Goal: Task Accomplishment & Management: Manage account settings

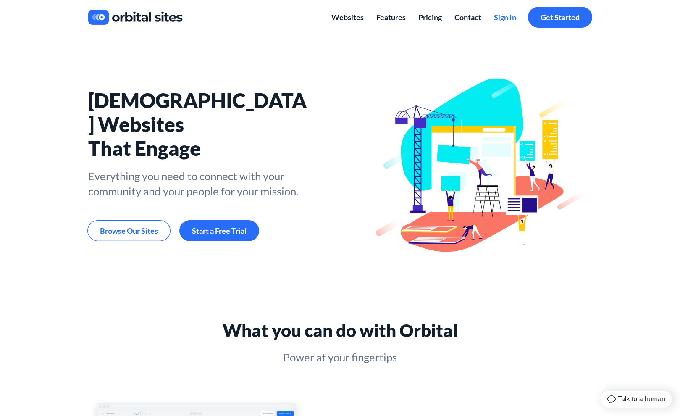
click at [508, 18] on span "Sign In" at bounding box center [505, 17] width 22 height 9
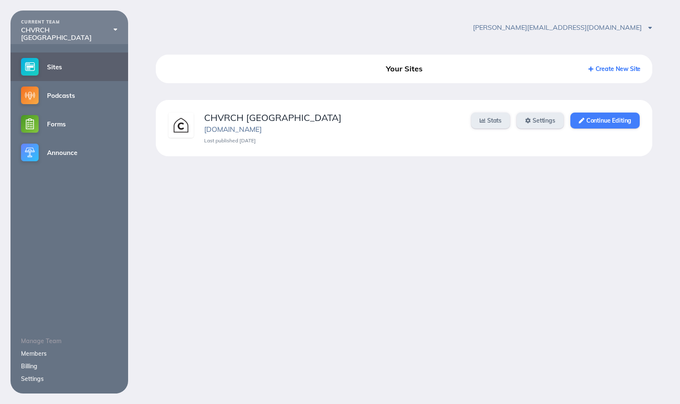
click at [599, 122] on link "Continue Editing" at bounding box center [605, 121] width 69 height 16
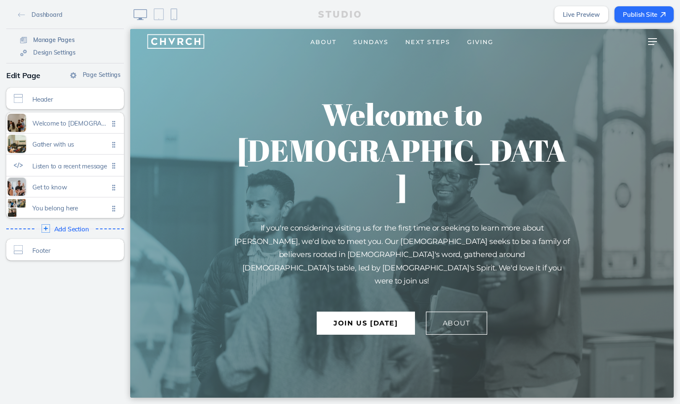
click at [51, 38] on span "Manage Pages" at bounding box center [54, 40] width 42 height 8
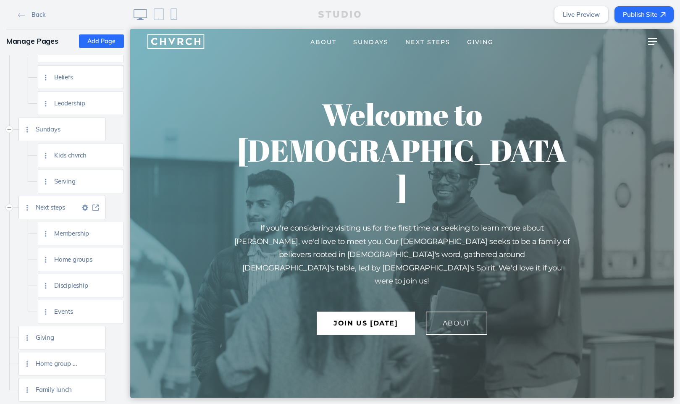
scroll to position [69, 0]
click at [79, 259] on span "Home groups" at bounding box center [76, 259] width 44 height 7
click at [115, 259] on img at bounding box center [114, 260] width 6 height 6
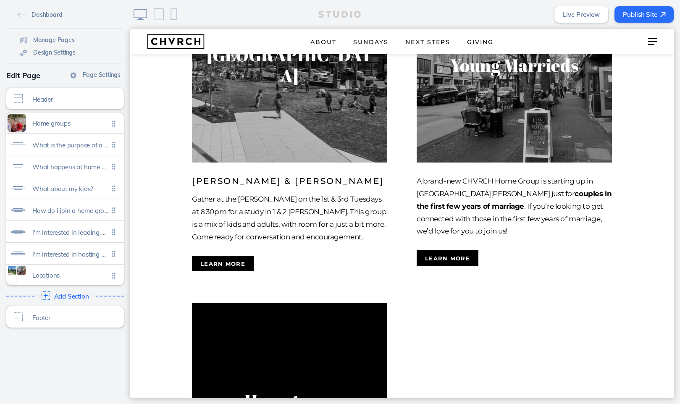
scroll to position [1238, 0]
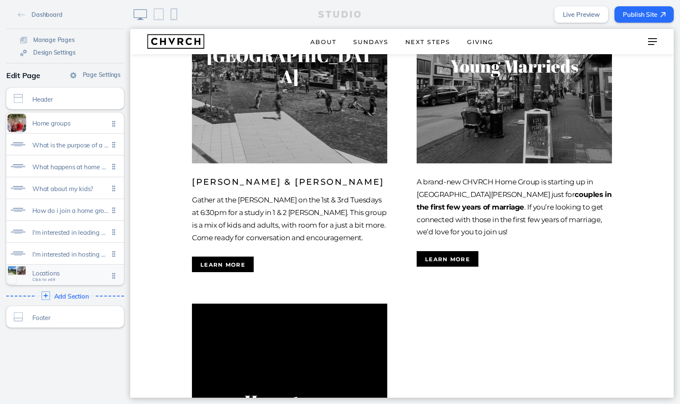
drag, startPoint x: 105, startPoint y: 274, endPoint x: 100, endPoint y: 278, distance: 7.0
click at [100, 278] on span "Locations Click to edit" at bounding box center [70, 275] width 76 height 7
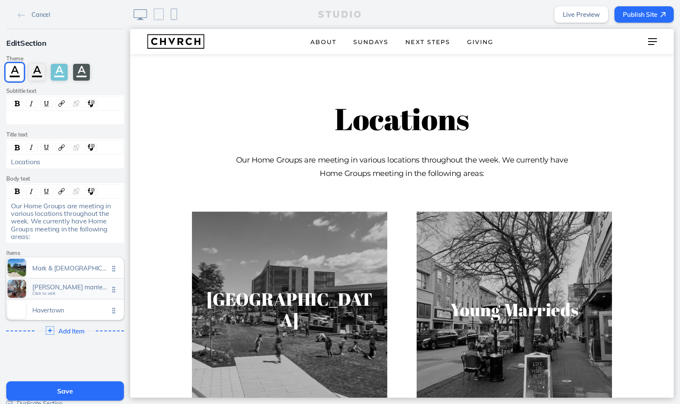
scroll to position [993, 0]
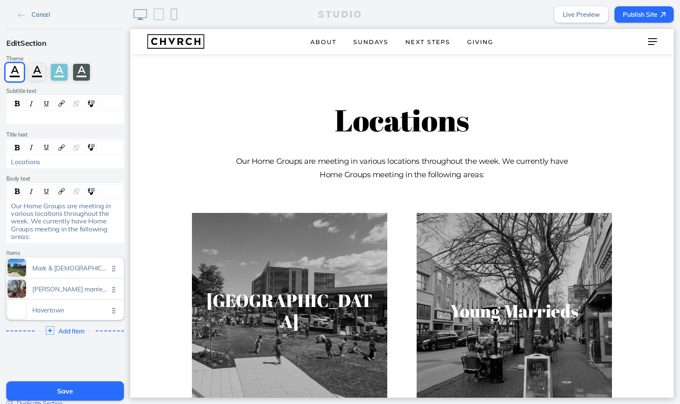
click at [20, 16] on img at bounding box center [21, 15] width 7 height 5
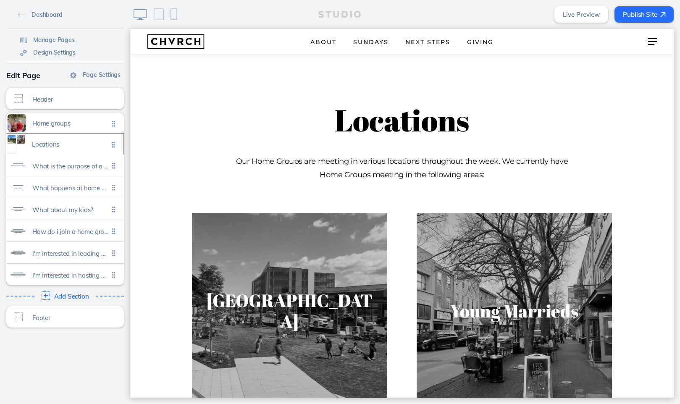
drag, startPoint x: 113, startPoint y: 275, endPoint x: 113, endPoint y: 144, distance: 131.1
click at [113, 144] on ul "Home groups Click to edit What is the purpose of a home group? Click to edit Wh…" at bounding box center [65, 199] width 118 height 173
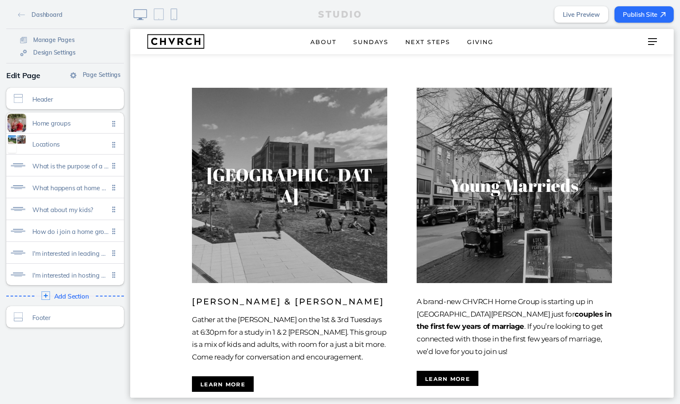
scroll to position [253, 0]
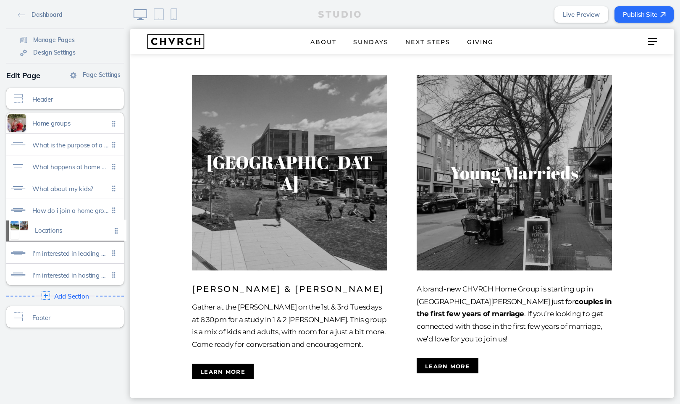
drag, startPoint x: 115, startPoint y: 145, endPoint x: 117, endPoint y: 231, distance: 86.6
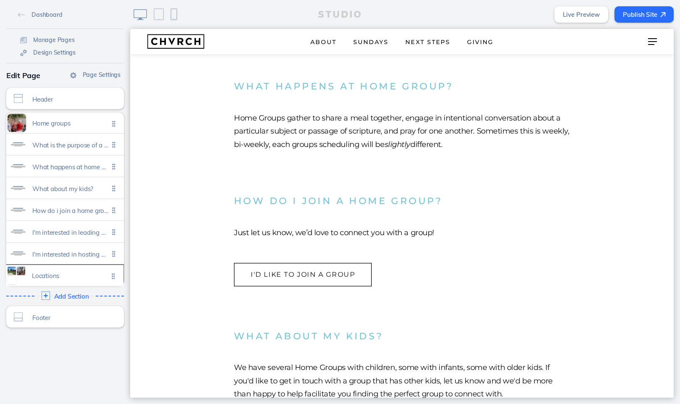
drag, startPoint x: 112, startPoint y: 230, endPoint x: 111, endPoint y: 275, distance: 44.5
drag, startPoint x: 115, startPoint y: 253, endPoint x: 113, endPoint y: 276, distance: 23.6
click at [85, 274] on span "Locations" at bounding box center [70, 273] width 76 height 7
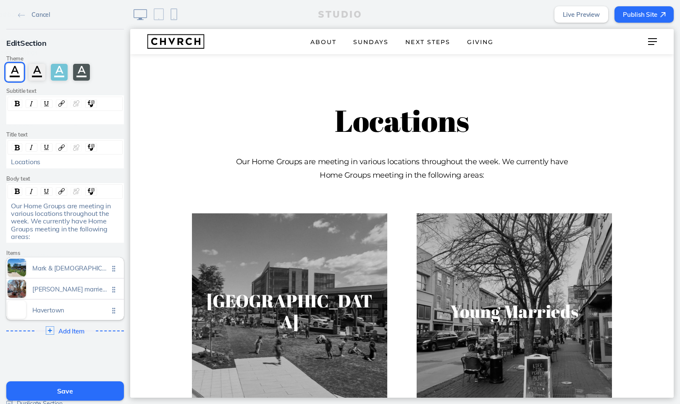
scroll to position [993, 0]
click at [18, 205] on span "Our Home Groups are meeting in various locations throughout the week. We curren…" at bounding box center [62, 222] width 102 height 40
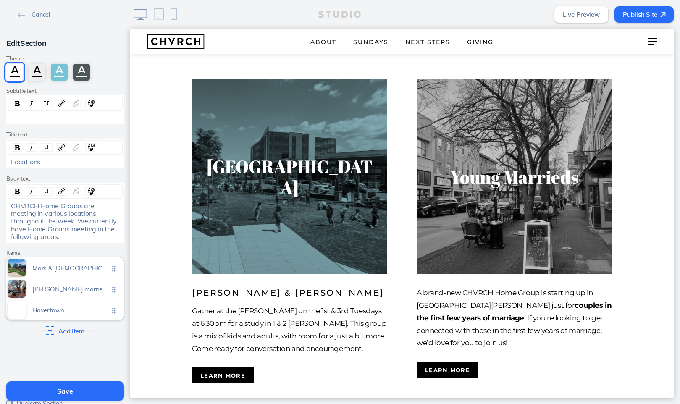
scroll to position [1125, 0]
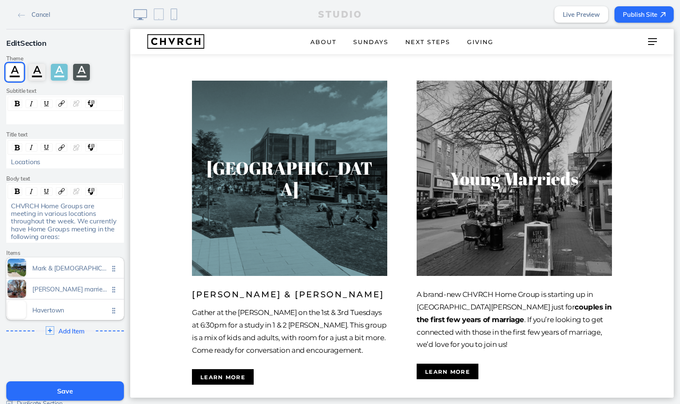
click at [310, 190] on img at bounding box center [289, 178] width 201 height 201
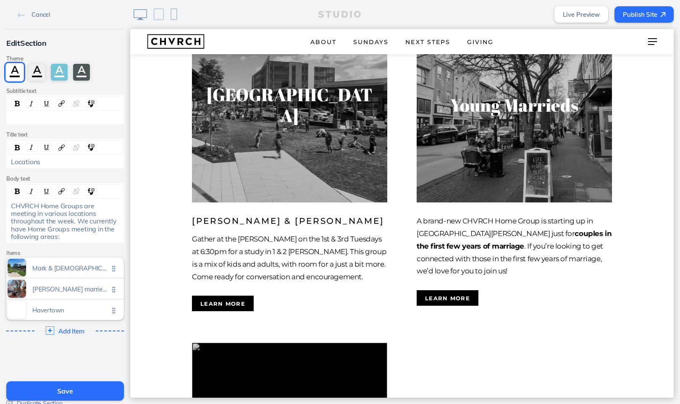
scroll to position [1199, 0]
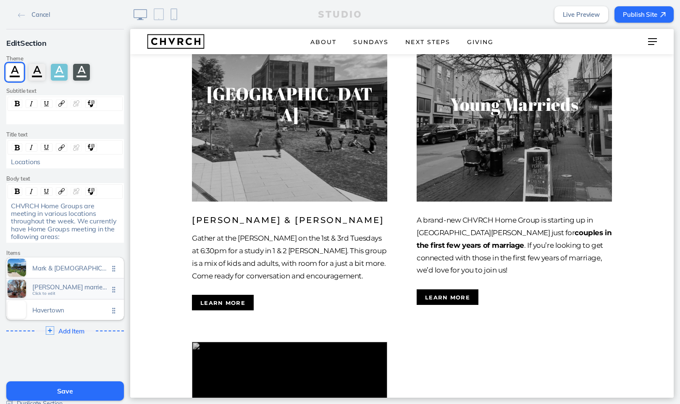
click at [92, 284] on span "Young marrieds" at bounding box center [70, 287] width 76 height 7
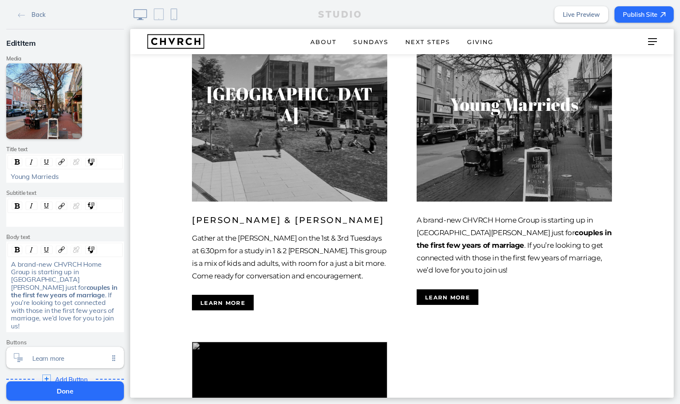
click at [58, 216] on div "rdw-editor" at bounding box center [65, 220] width 109 height 8
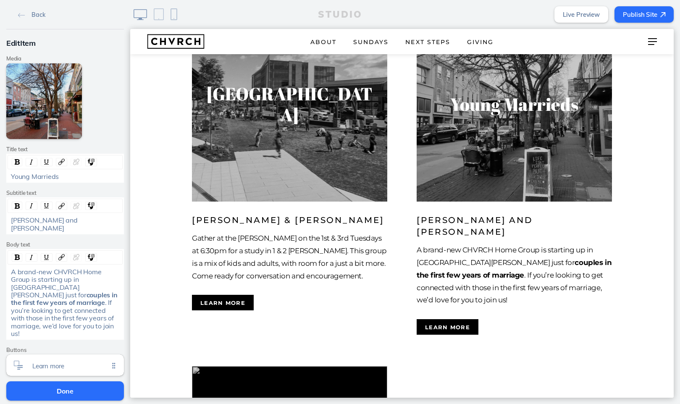
click at [43, 291] on span "couples in the first few years of marriage" at bounding box center [65, 299] width 108 height 16
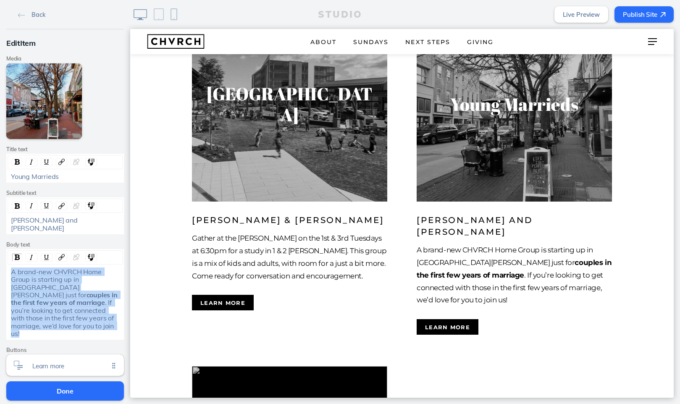
click at [43, 291] on span "couples in the first few years of marriage" at bounding box center [65, 299] width 108 height 16
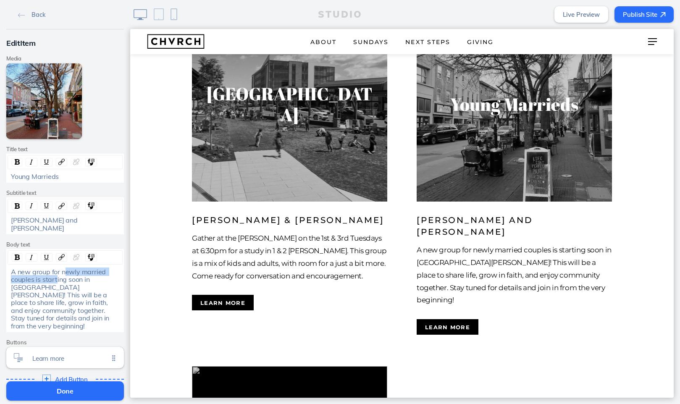
drag, startPoint x: 63, startPoint y: 263, endPoint x: 57, endPoint y: 268, distance: 7.6
click at [57, 269] on span "A new group for newly married couples is starting soon in West Chester! This wi…" at bounding box center [61, 299] width 100 height 63
click at [63, 268] on span "A new group for newly married couples is starting soon in West Chester! This wi…" at bounding box center [61, 299] width 100 height 63
click at [67, 268] on span "A new group for newly married couples is starting soon in West Chester! This wi…" at bounding box center [61, 299] width 100 height 63
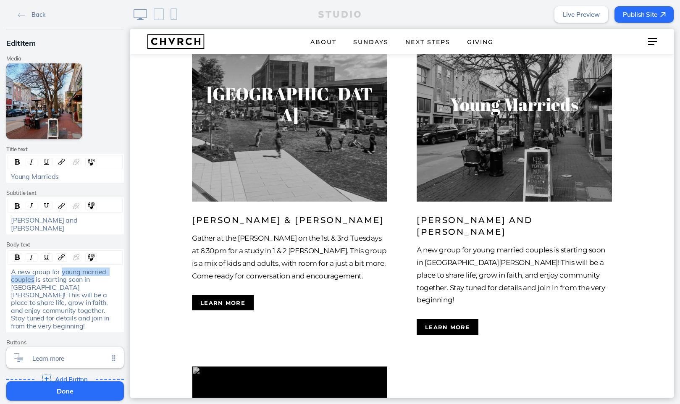
drag, startPoint x: 61, startPoint y: 262, endPoint x: 32, endPoint y: 269, distance: 29.9
click at [32, 269] on span "A new group for young married couples is starting soon in West Chester! This wi…" at bounding box center [61, 299] width 100 height 63
click at [63, 268] on span "young married couples" at bounding box center [59, 276] width 96 height 16
drag, startPoint x: 62, startPoint y: 263, endPoint x: 46, endPoint y: 271, distance: 18.2
click at [46, 271] on div "A new group for young married couples is starting soon in West Chester! This wi…" at bounding box center [65, 299] width 109 height 62
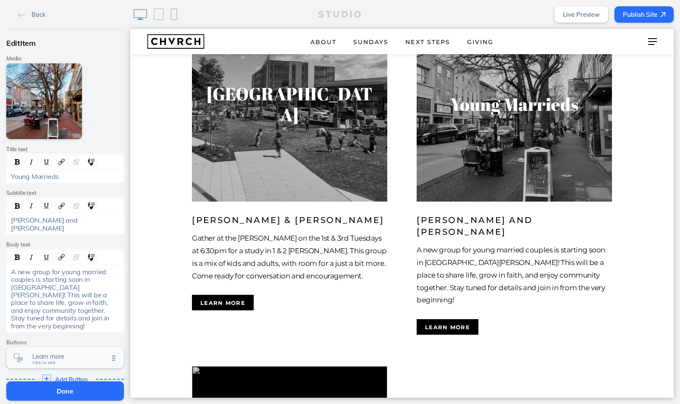
click at [71, 355] on span "Learn more Click to edit" at bounding box center [70, 358] width 76 height 7
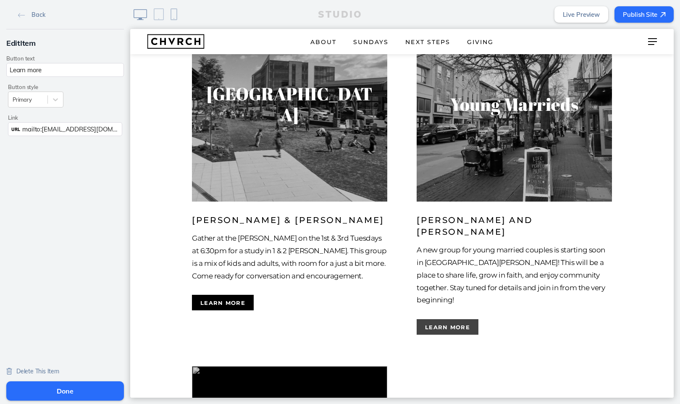
click at [438, 319] on button "Learn more" at bounding box center [448, 327] width 62 height 16
